Goal: Check status

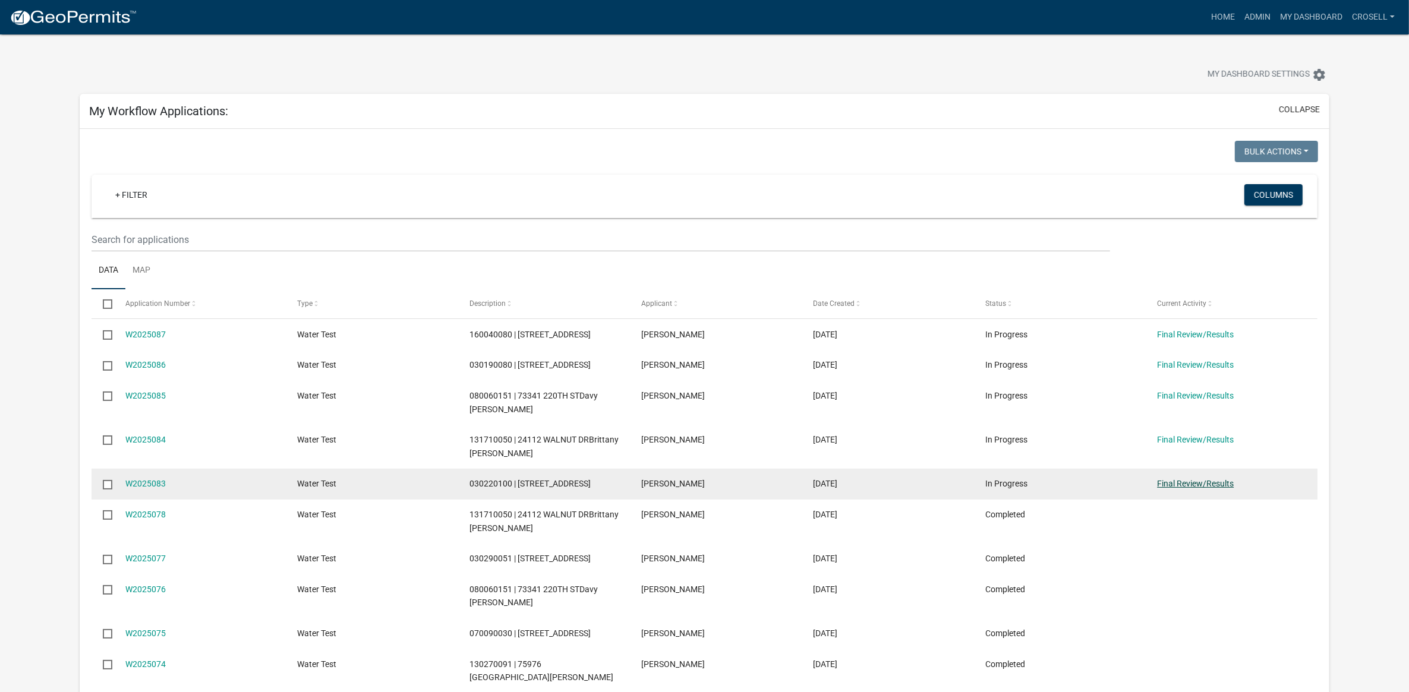
click at [1170, 485] on link "Final Review/Results" at bounding box center [1195, 484] width 77 height 10
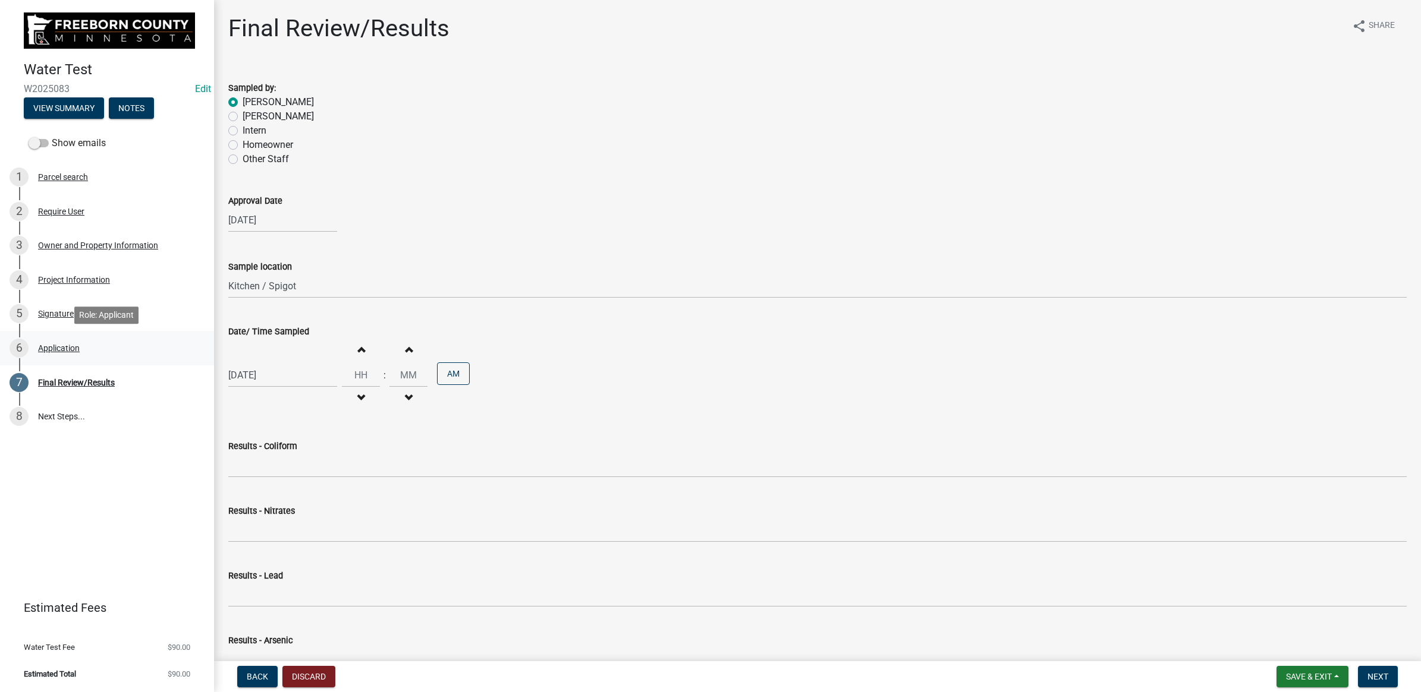
click at [62, 347] on div "Application" at bounding box center [59, 348] width 42 height 8
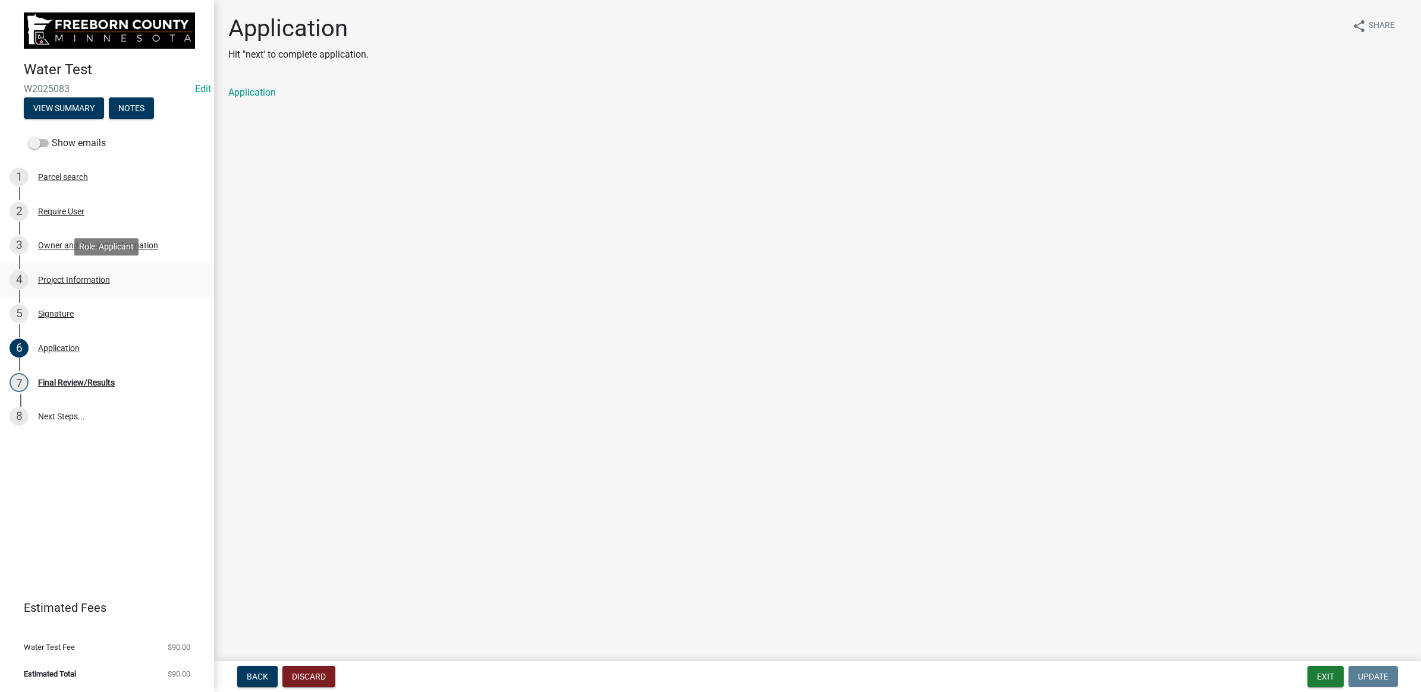
click at [61, 279] on div "Project Information" at bounding box center [74, 280] width 72 height 8
select select "9f3abf1d-a7be-4a09-95f8-2d2f8f2d1057"
select select "4d7cd8c3-d58f-42af-93eb-f10333895f45"
select select "fe422218-9806-468e-8db2-e60c8e636a12"
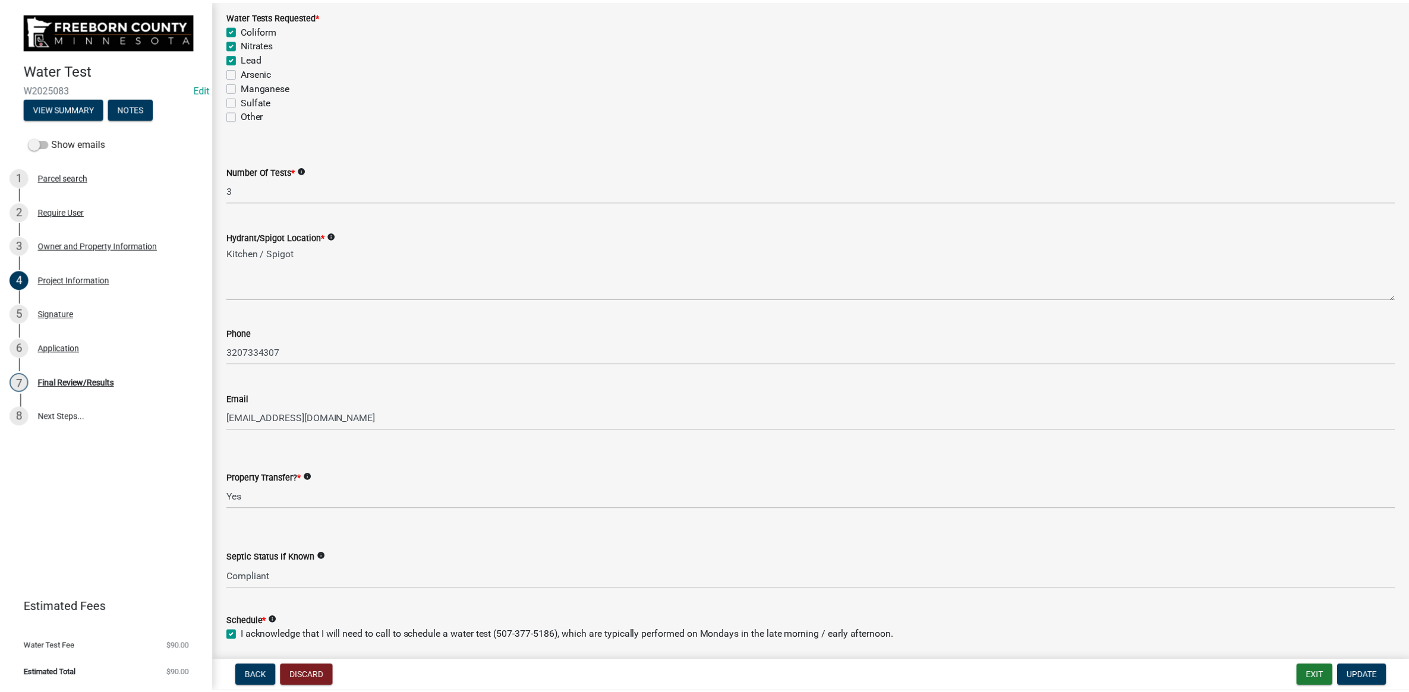
scroll to position [116, 0]
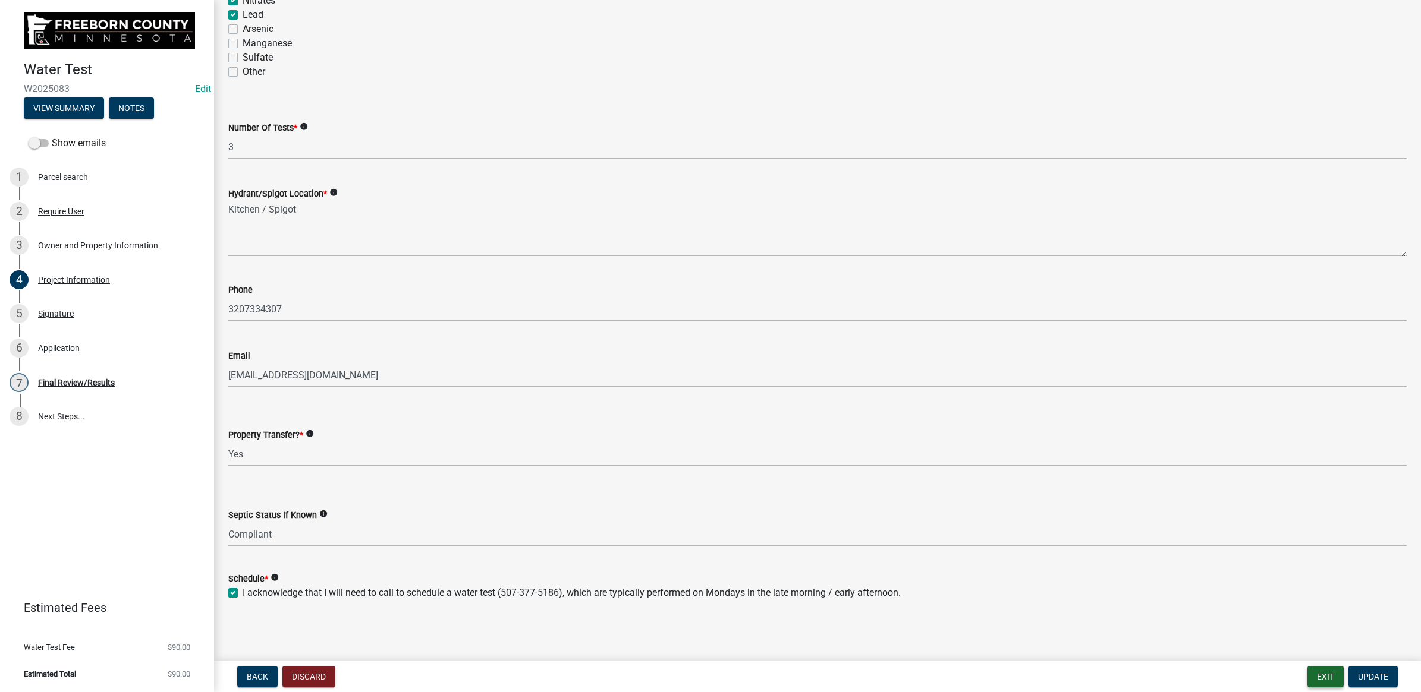
click at [1332, 672] on button "Exit" at bounding box center [1325, 676] width 36 height 21
